Goal: Task Accomplishment & Management: Manage account settings

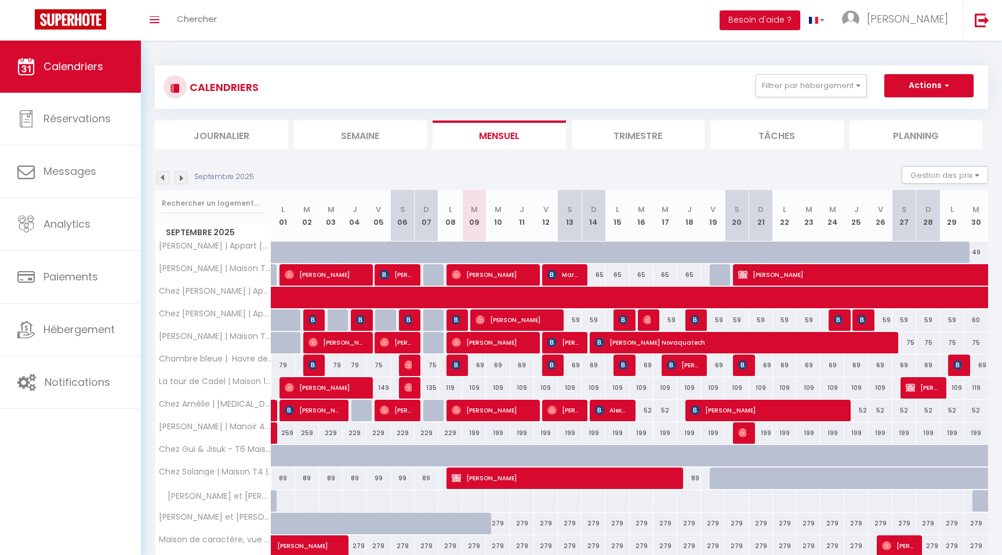
click at [911, 343] on div "75" at bounding box center [904, 342] width 24 height 21
type input "75"
type input "[PERSON_NAME] 27 Septembre 2025"
type input "Dim 28 Septembre 2025"
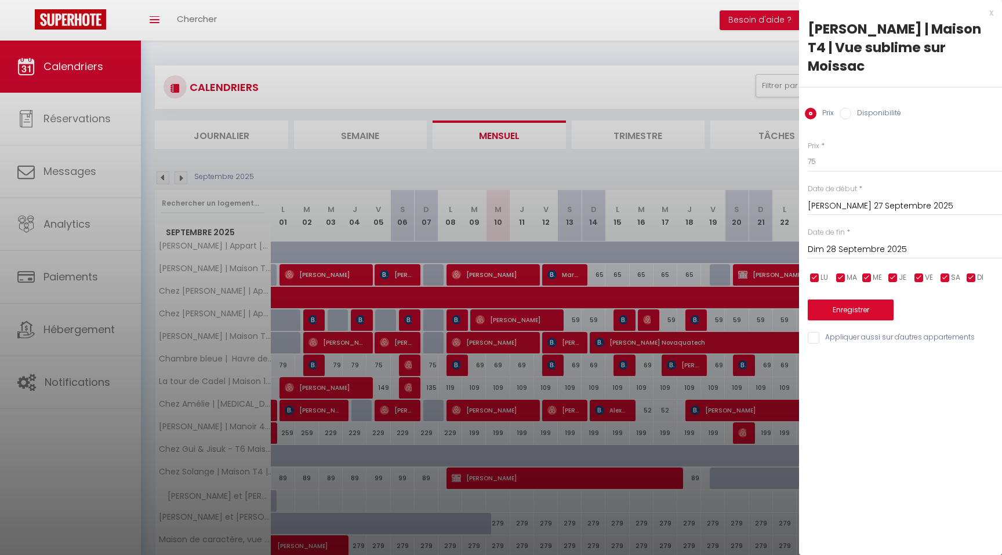
click at [992, 11] on div "x" at bounding box center [896, 13] width 194 height 14
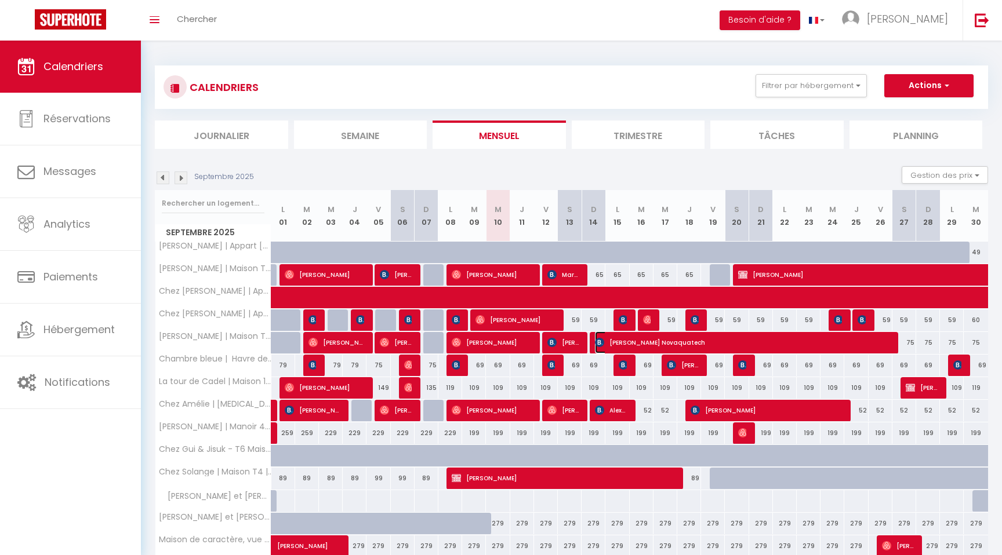
click at [672, 349] on span "[PERSON_NAME] Novaquatech" at bounding box center [741, 343] width 293 height 22
select select "38034"
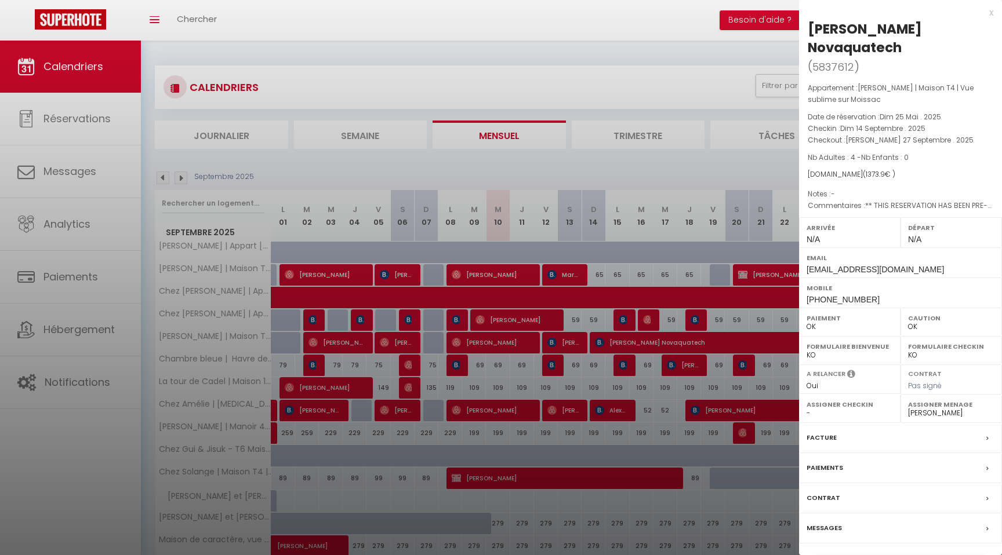
click at [543, 52] on div at bounding box center [501, 277] width 1002 height 555
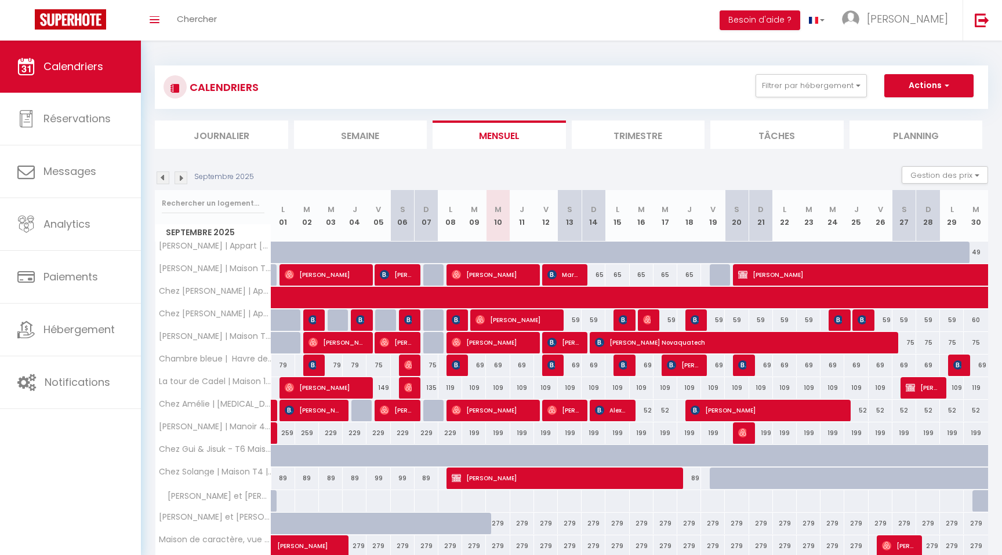
click at [145, 43] on div "CALENDRIERS Filtrer par hébergement MONTAUBAN - 82 Chez [PERSON_NAME] | Appart …" at bounding box center [571, 324] width 861 height 566
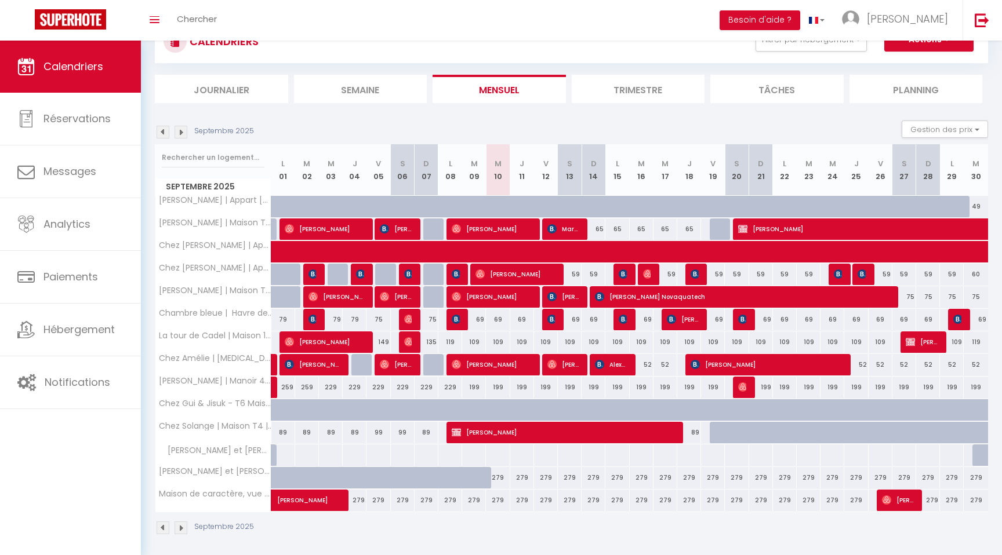
scroll to position [48, 0]
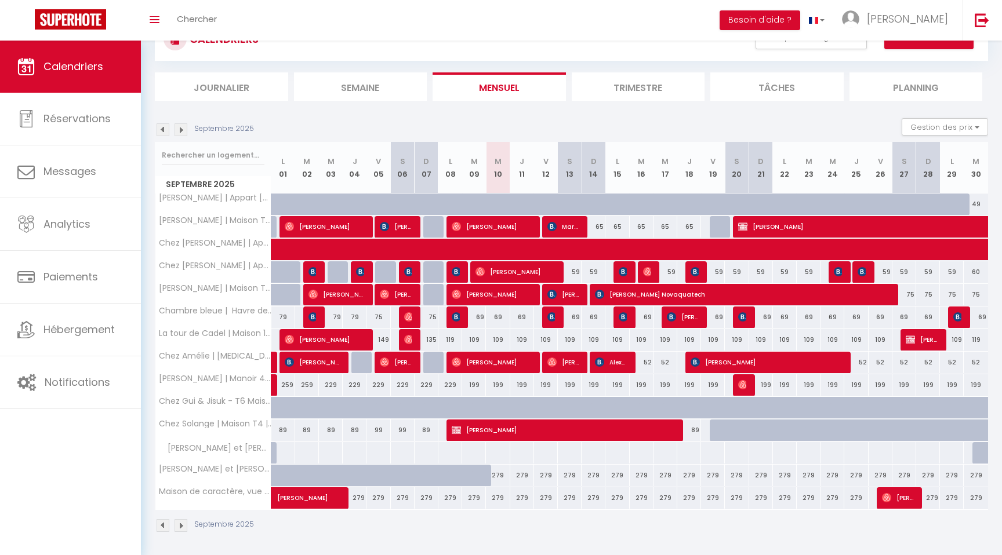
click at [909, 294] on div "75" at bounding box center [904, 294] width 24 height 21
type input "75"
type input "[PERSON_NAME] 27 Septembre 2025"
type input "Dim 28 Septembre 2025"
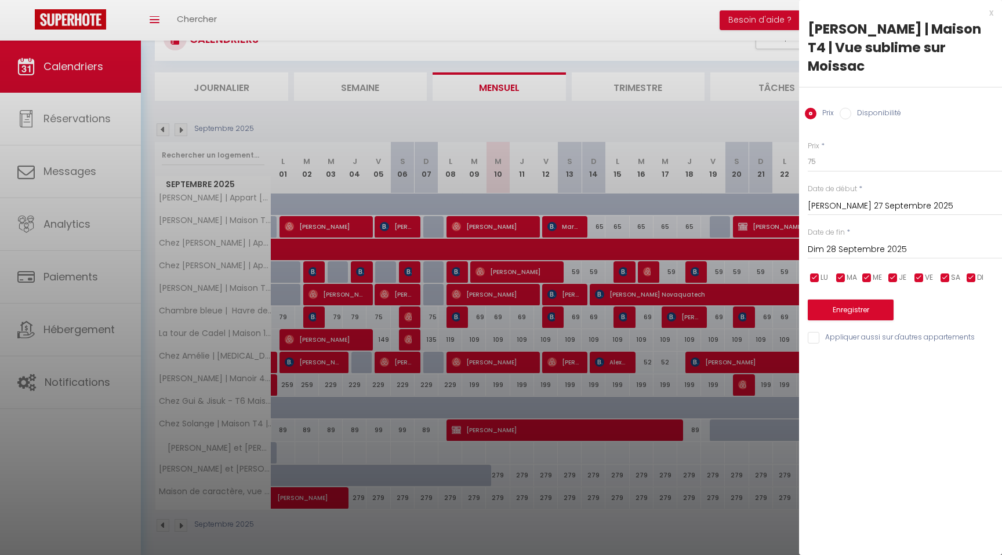
click at [847, 108] on input "Disponibilité" at bounding box center [846, 114] width 12 height 12
radio input "true"
radio input "false"
click at [819, 151] on select "Disponible Indisponible" at bounding box center [905, 162] width 194 height 22
select select "0"
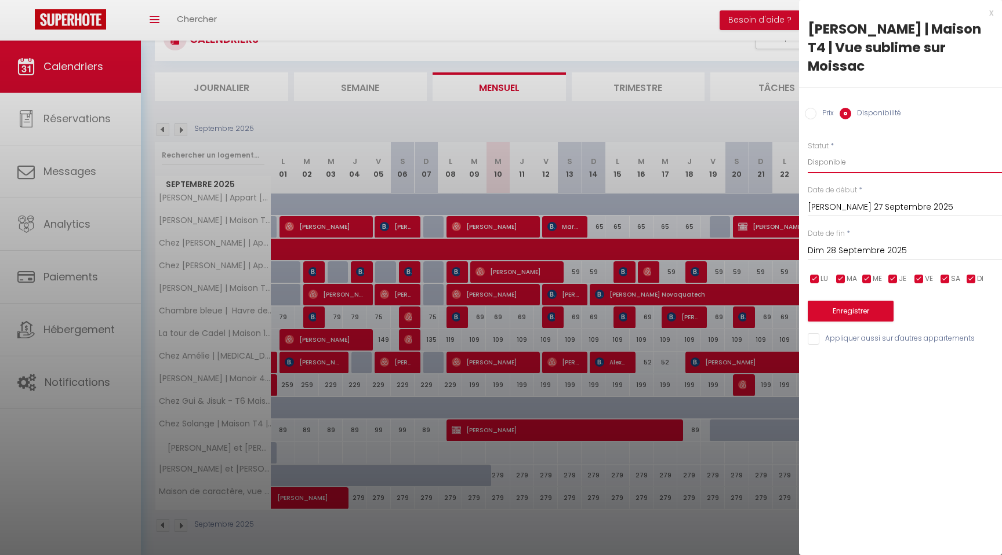
click at [808, 151] on select "Disponible Indisponible" at bounding box center [905, 162] width 194 height 22
click at [855, 244] on input "Dim 28 Septembre 2025" at bounding box center [905, 251] width 194 height 15
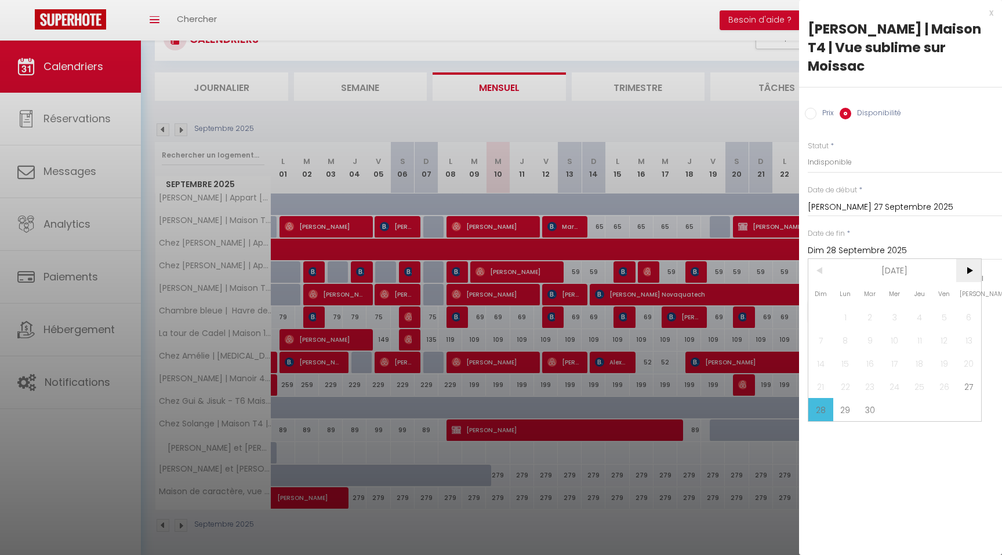
click at [960, 259] on span ">" at bounding box center [968, 270] width 25 height 23
click at [964, 306] on span "4" at bounding box center [968, 317] width 25 height 23
type input "[PERSON_NAME] 04 Octobre 2025"
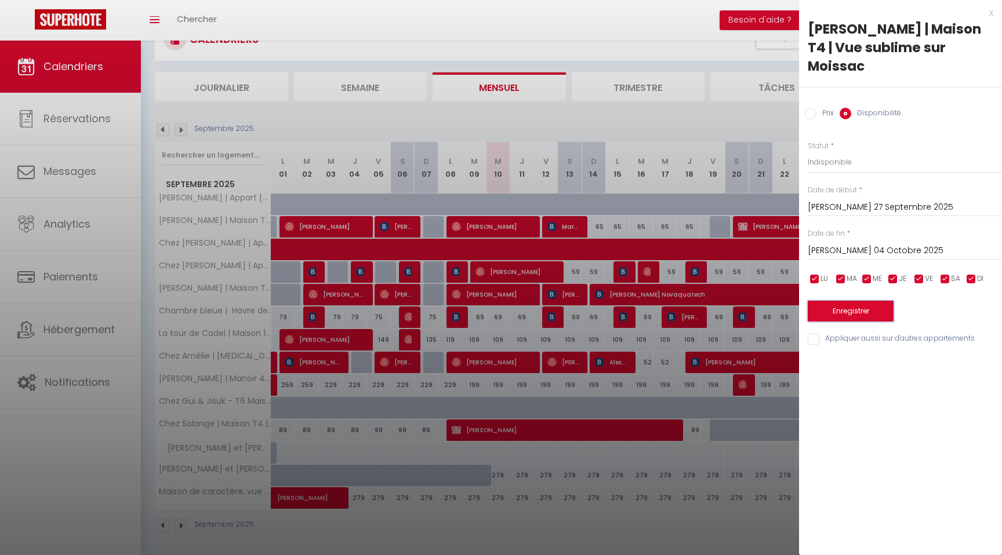
click at [871, 301] on button "Enregistrer" at bounding box center [851, 311] width 86 height 21
